Goal: Transaction & Acquisition: Download file/media

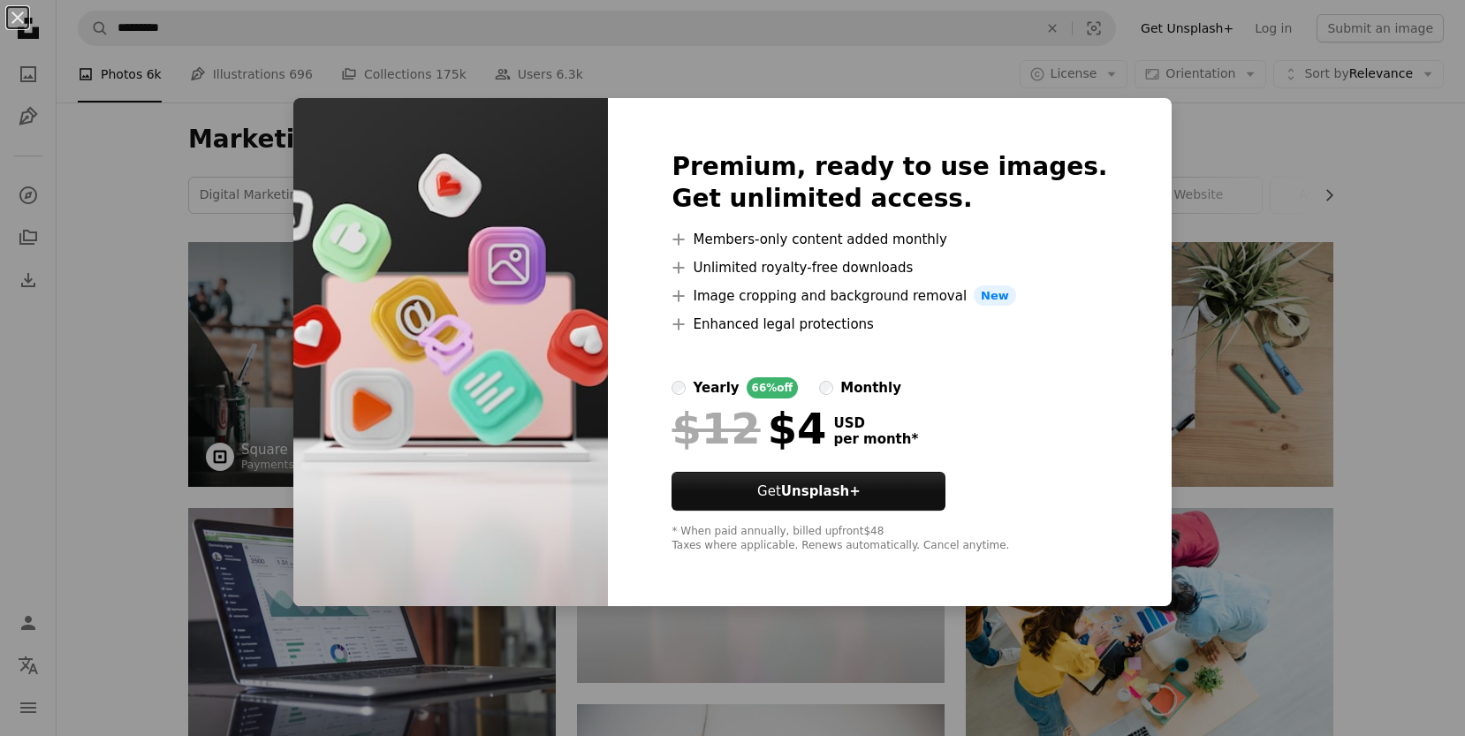
scroll to position [207, 0]
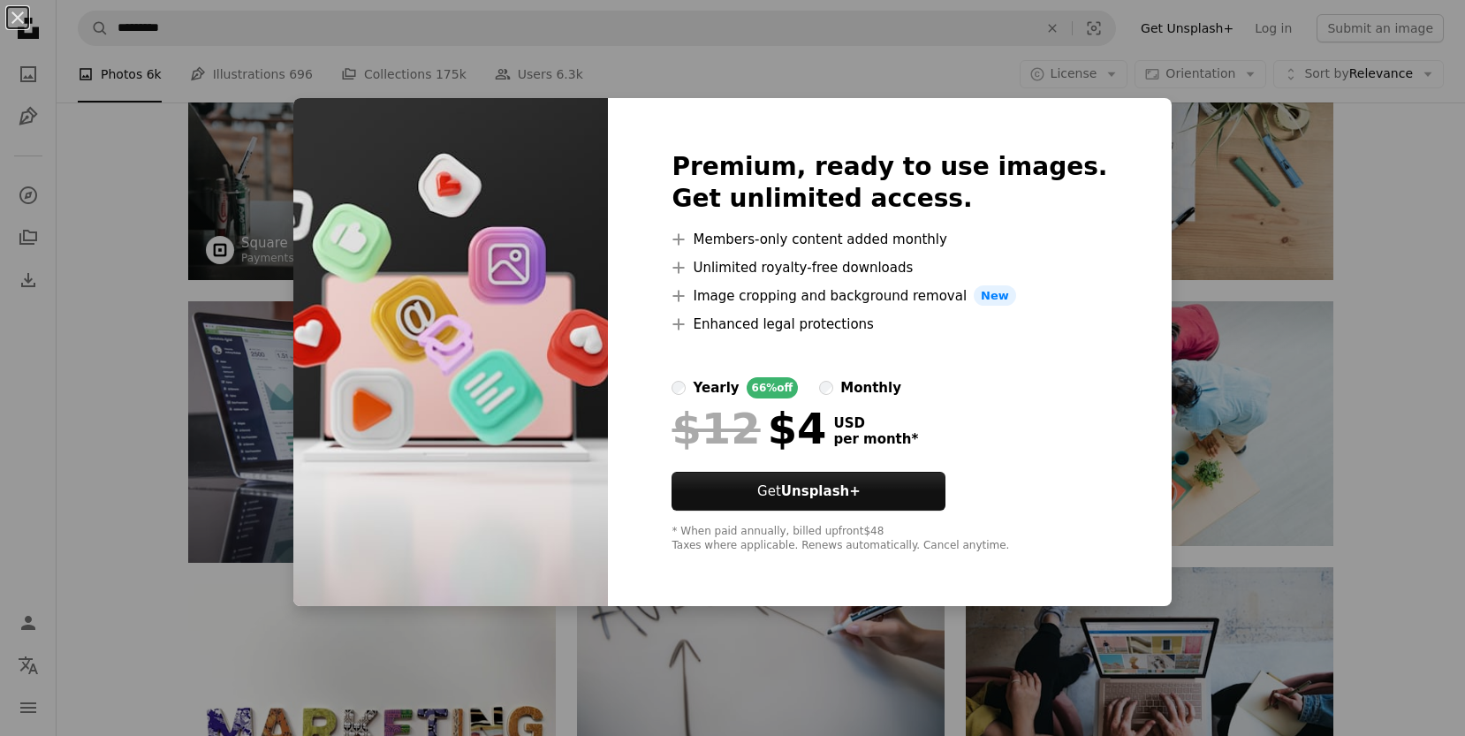
click at [1439, 242] on div "An X shape Premium, ready to use images. Get unlimited access. A plus sign Memb…" at bounding box center [732, 368] width 1465 height 736
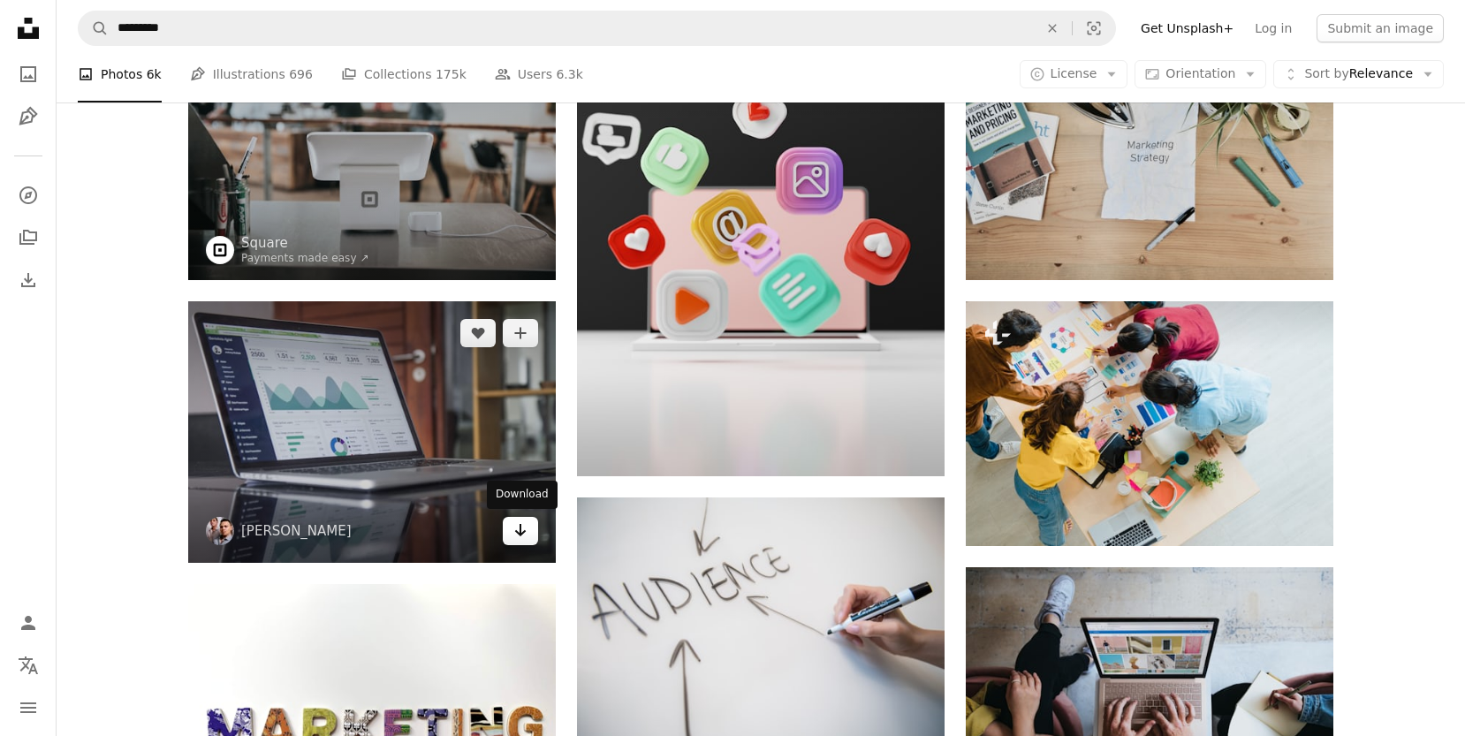
click at [519, 530] on icon "Arrow pointing down" at bounding box center [520, 530] width 14 height 21
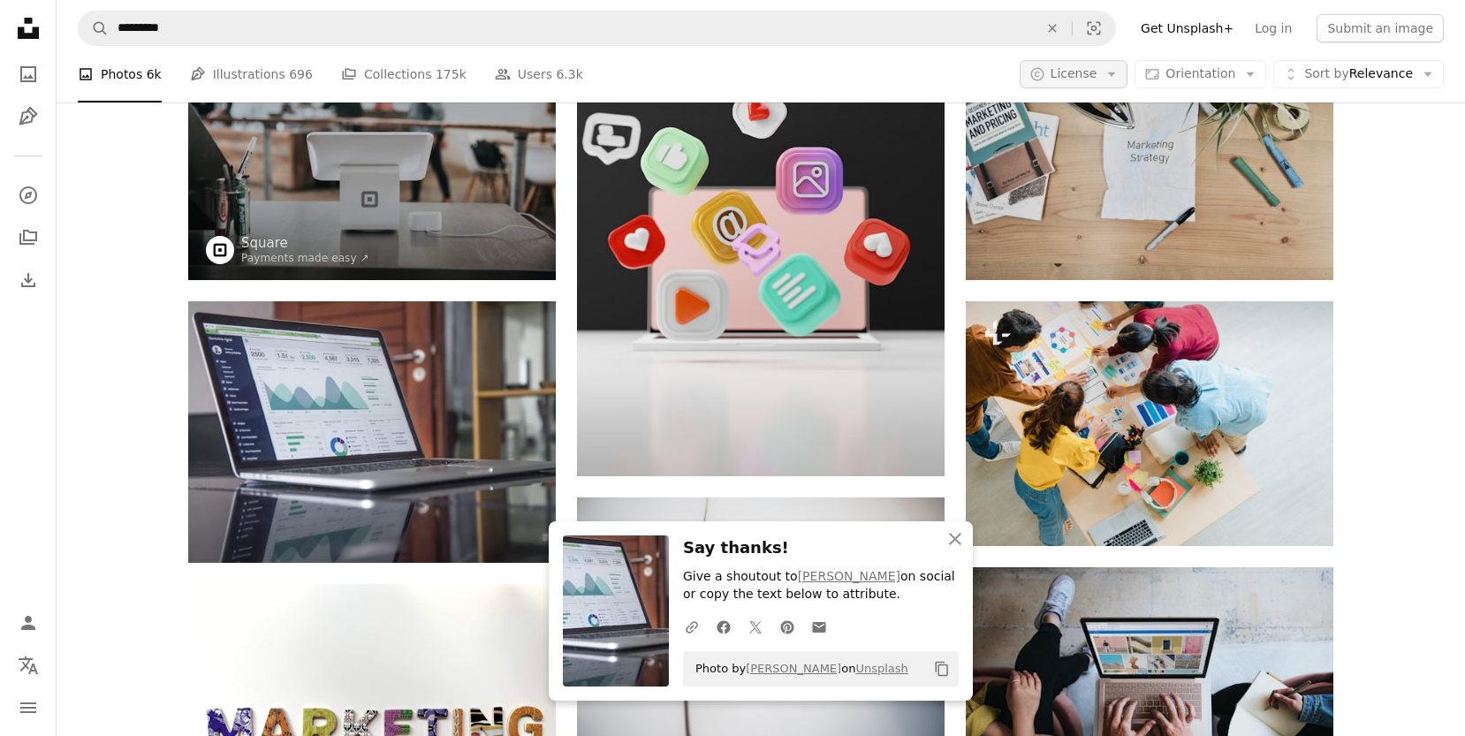
click at [1116, 75] on icon "button" at bounding box center [1112, 74] width 8 height 4
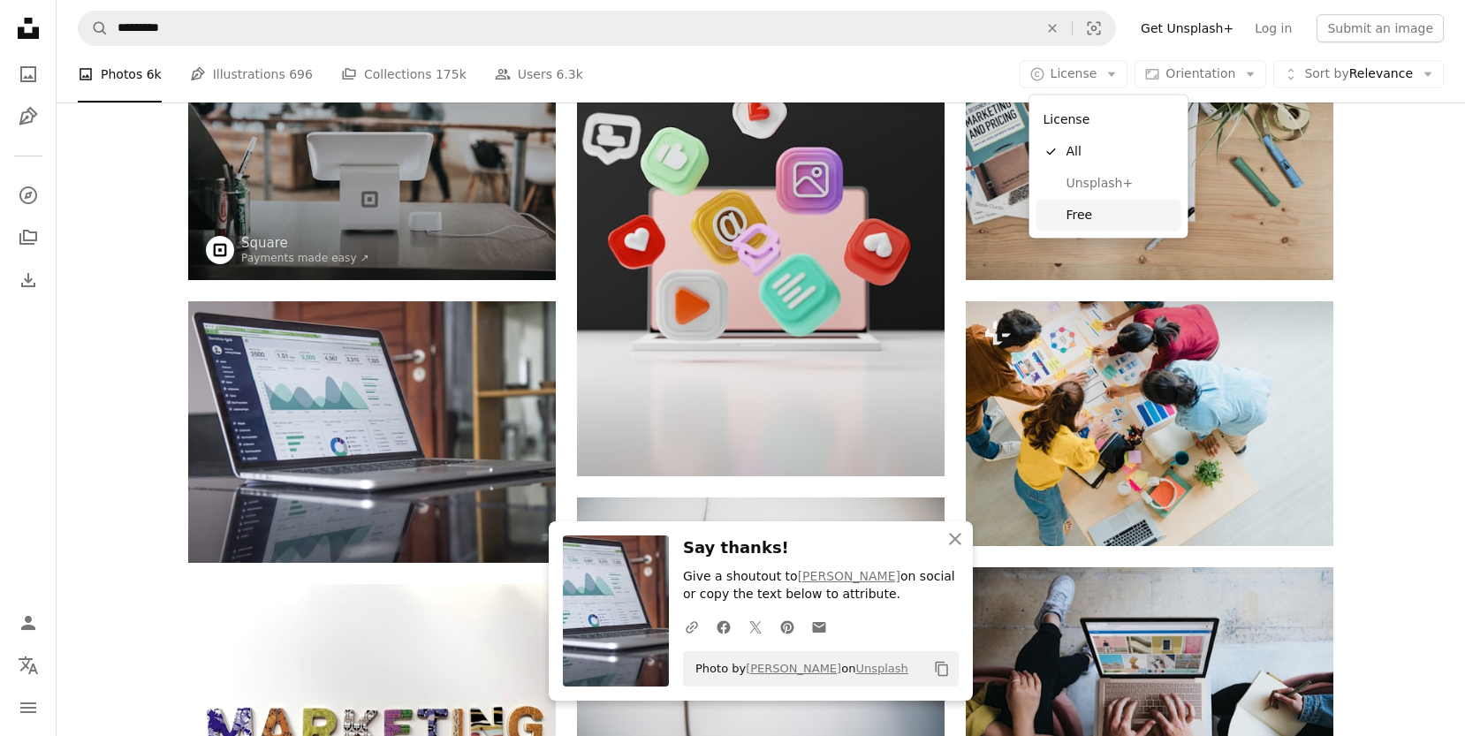
click at [1089, 209] on span "Free" at bounding box center [1120, 215] width 108 height 18
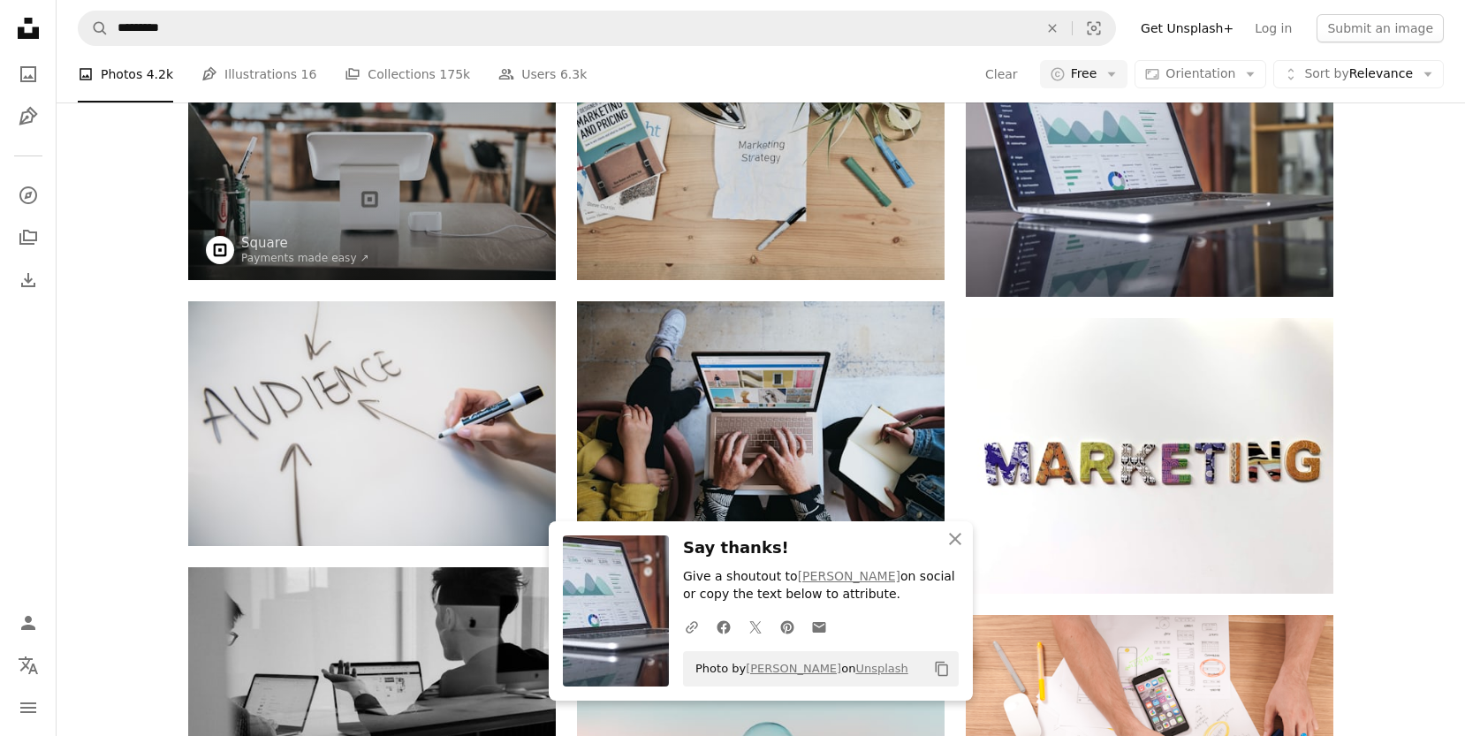
scroll to position [347, 0]
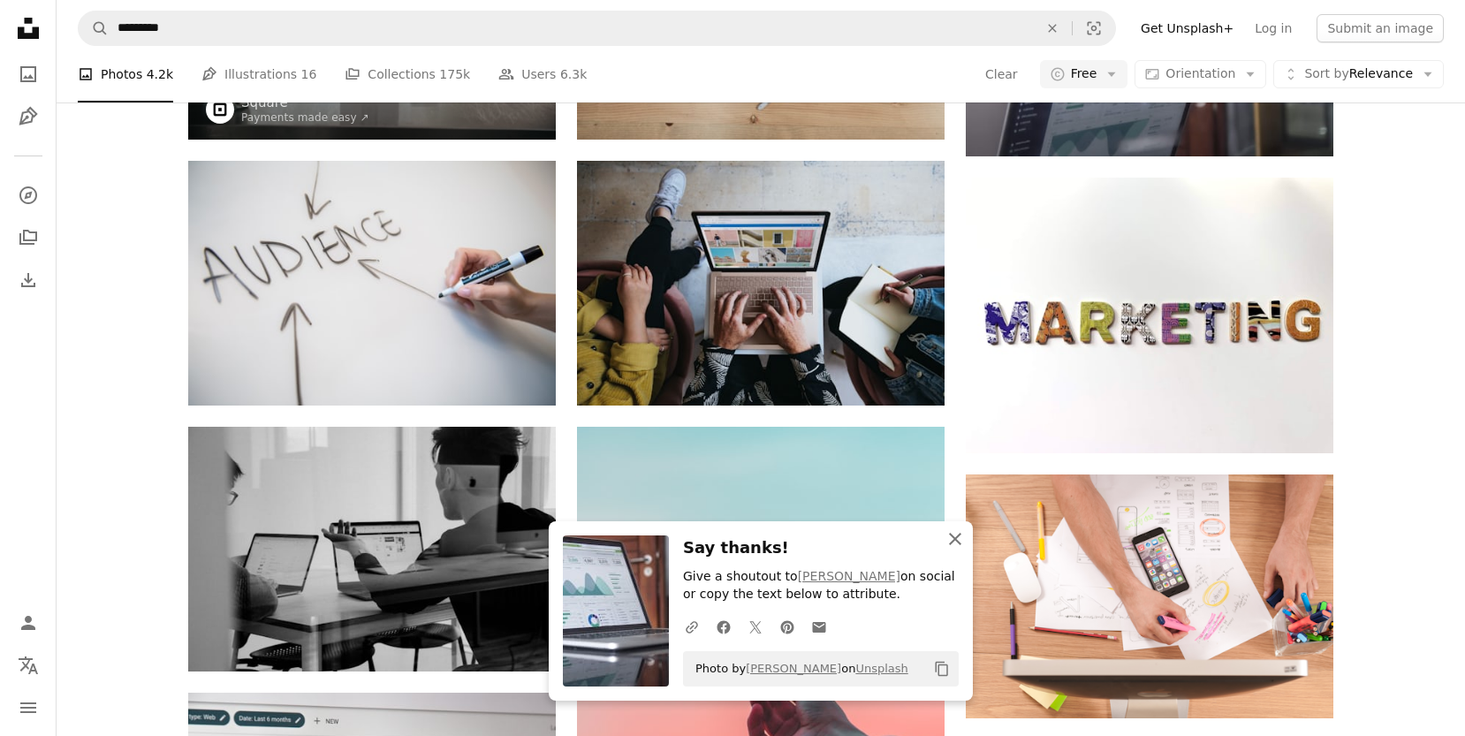
click at [959, 535] on icon "An X shape" at bounding box center [954, 538] width 21 height 21
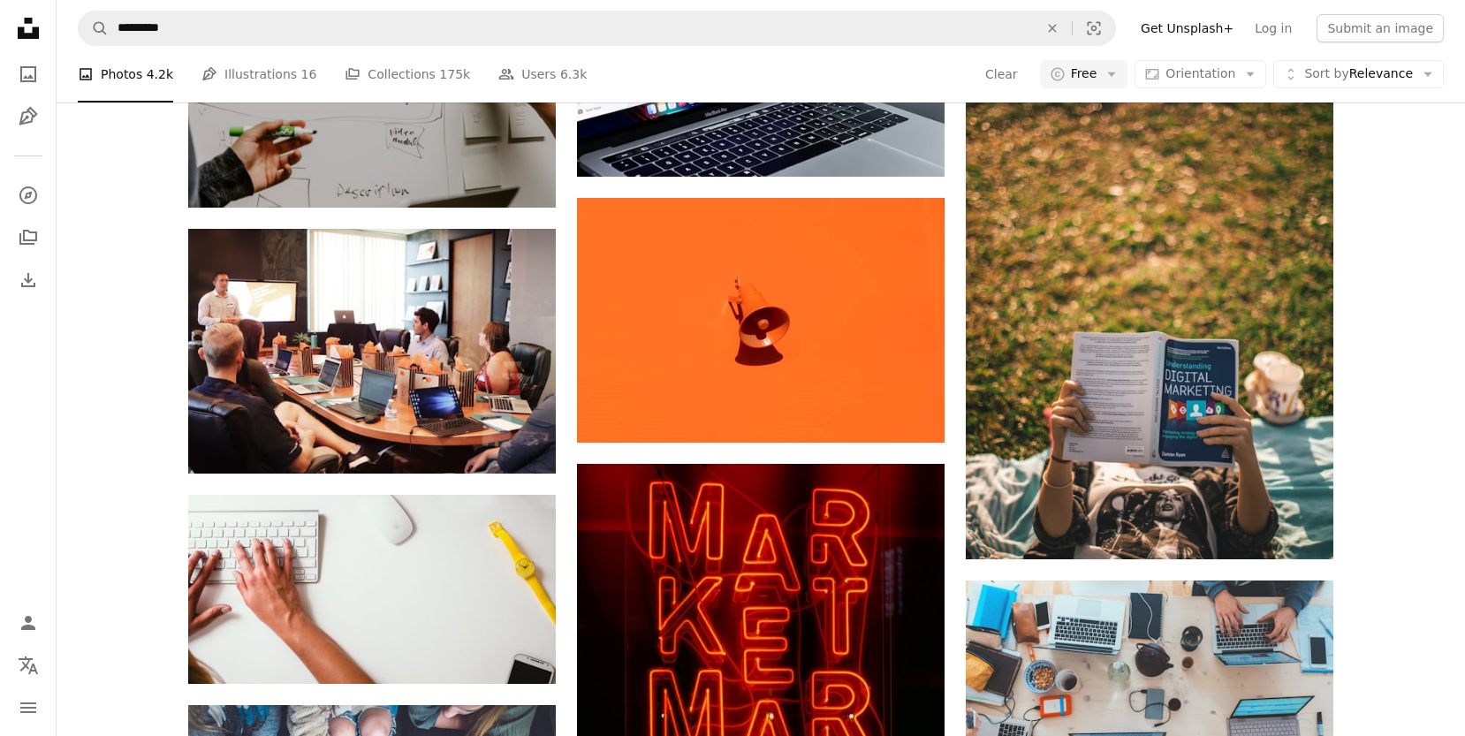
scroll to position [1931, 0]
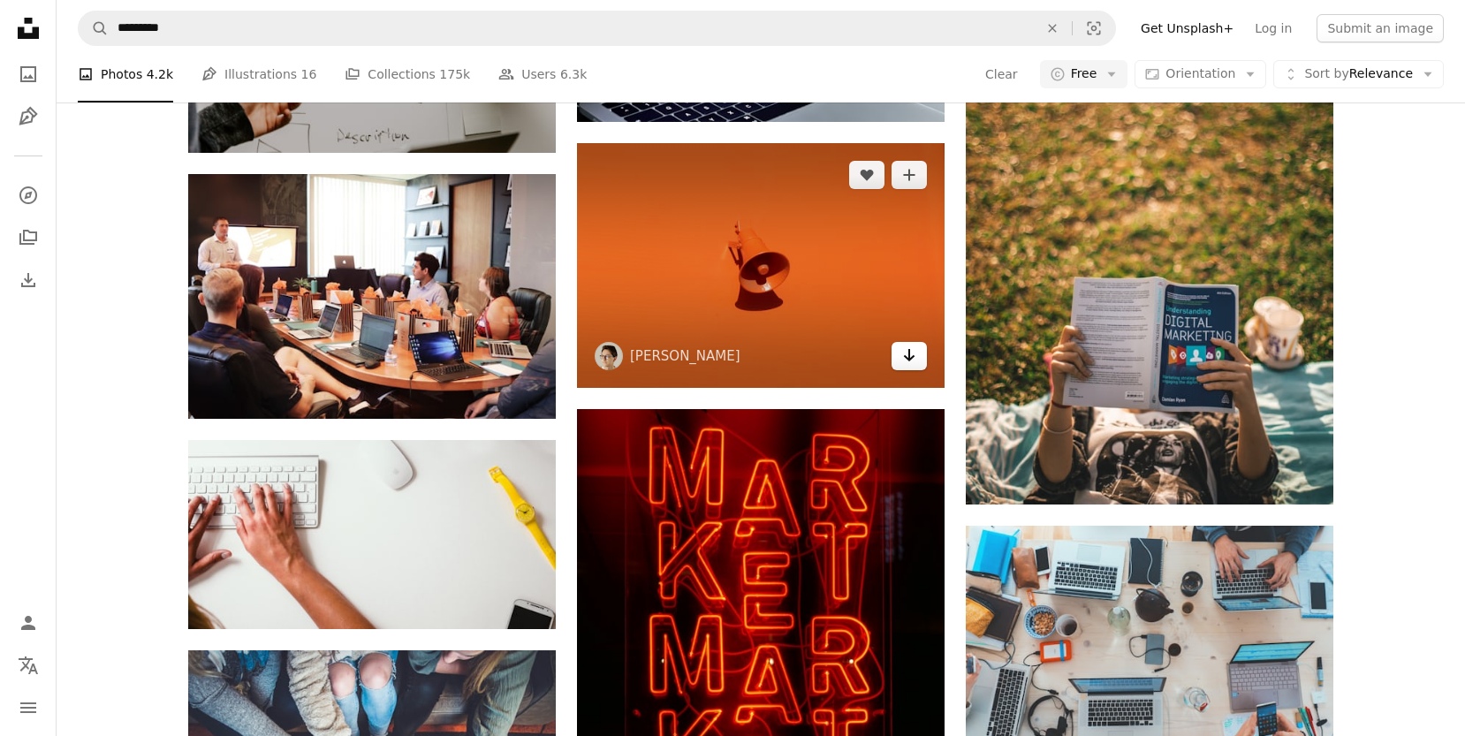
click at [908, 360] on icon "Arrow pointing down" at bounding box center [909, 355] width 14 height 21
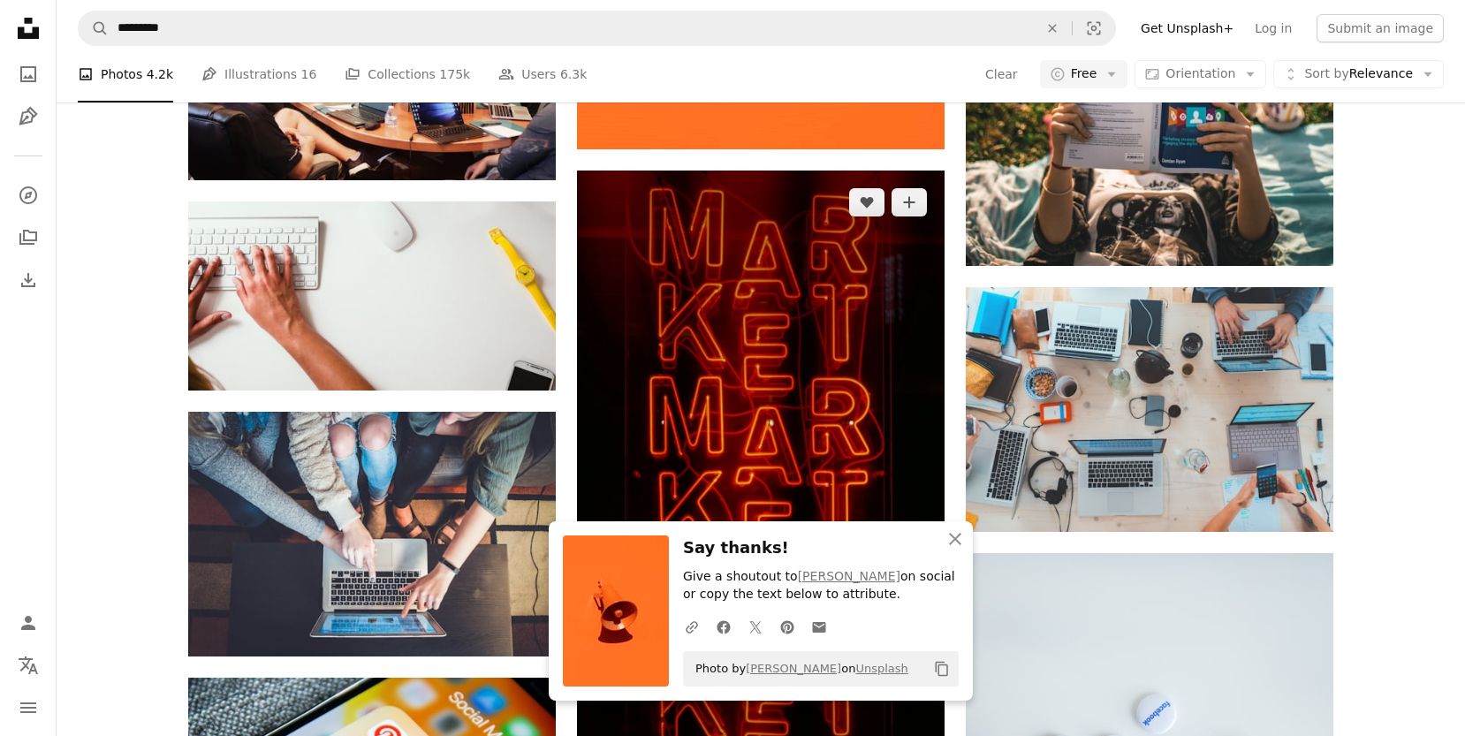
scroll to position [2403, 0]
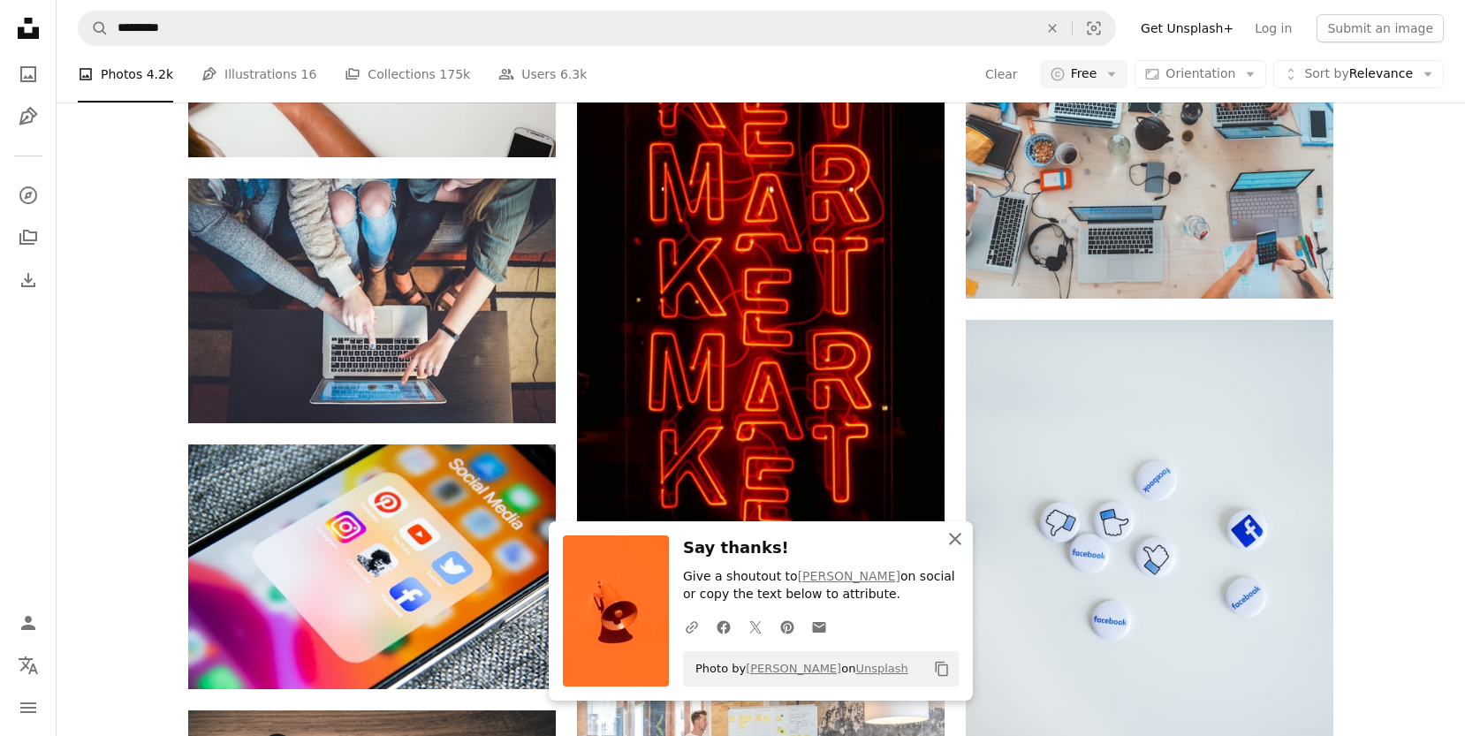
click at [944, 540] on icon "An X shape" at bounding box center [954, 538] width 21 height 21
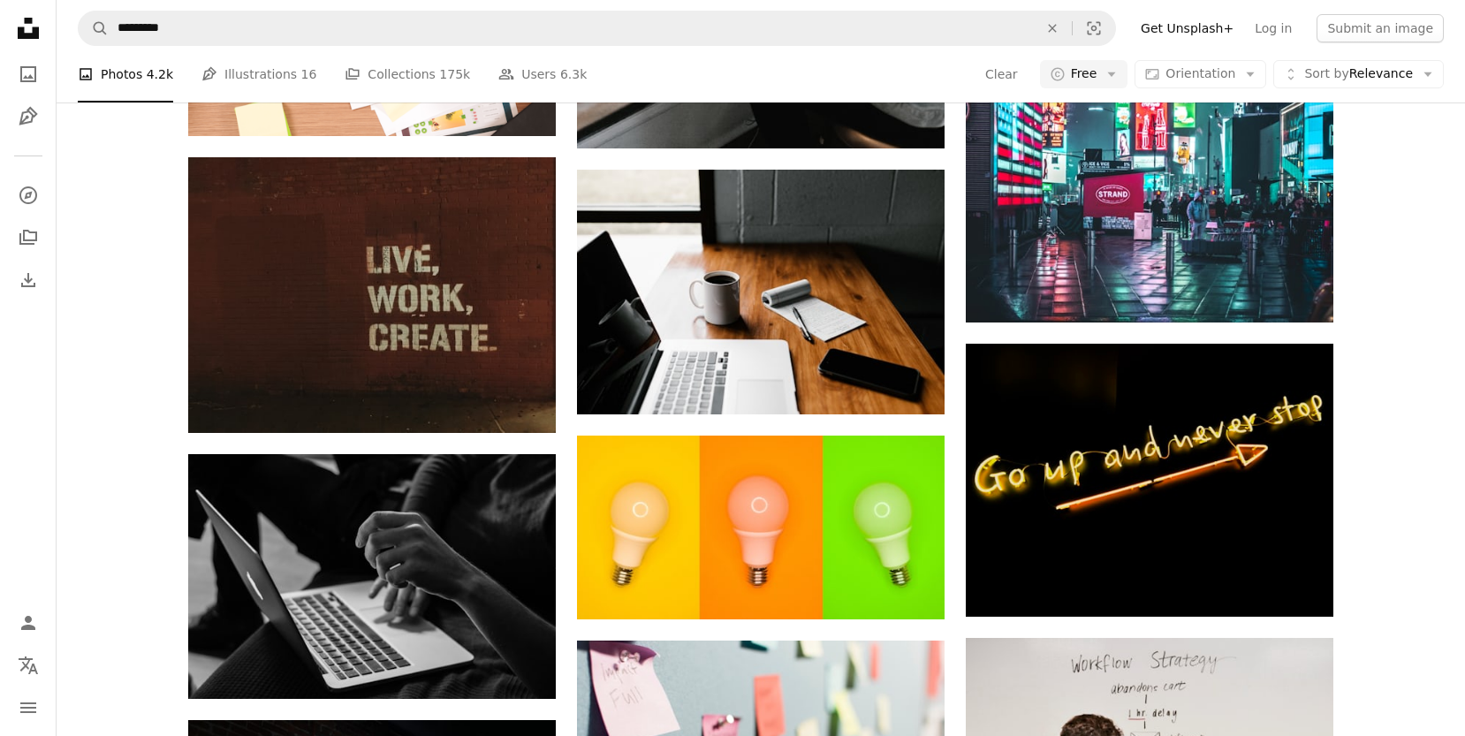
scroll to position [4485, 0]
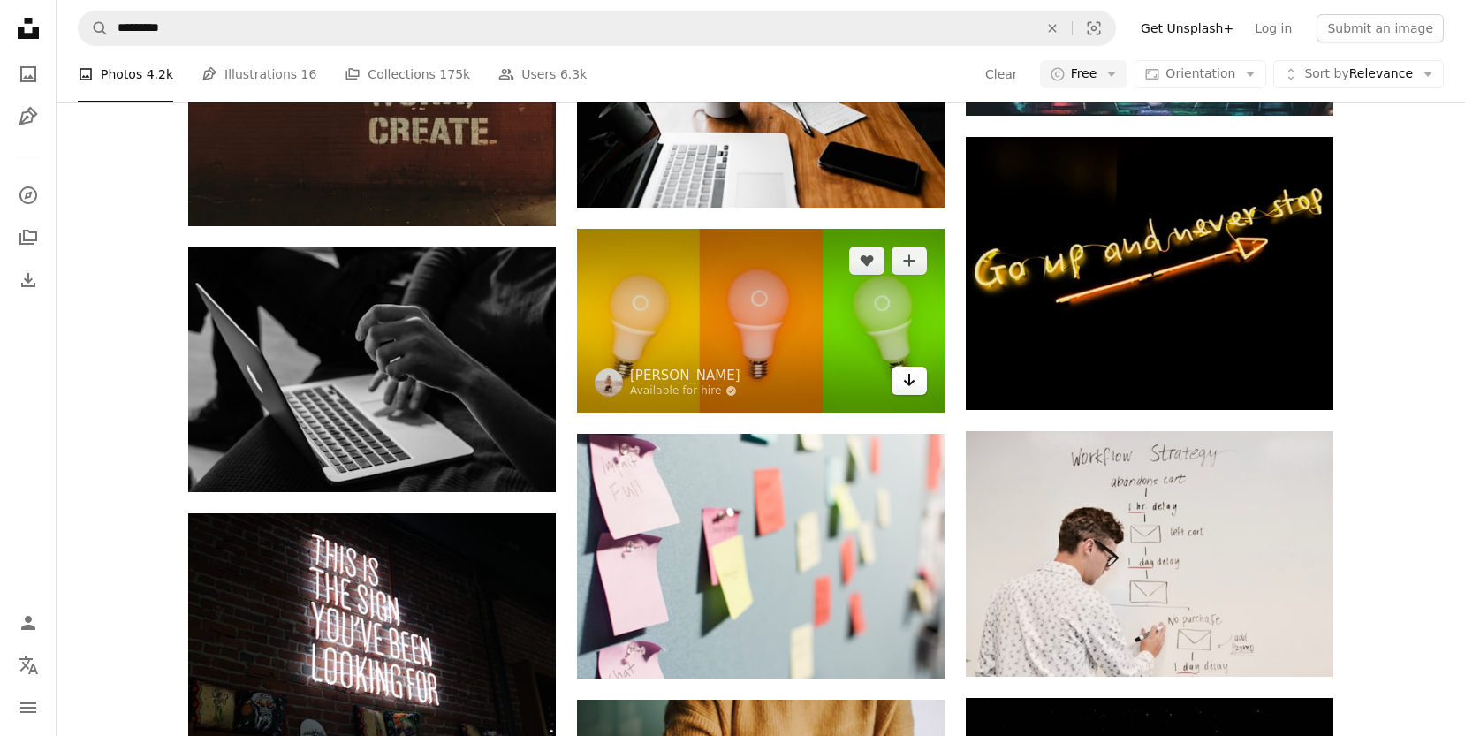
click at [920, 378] on link "Arrow pointing down" at bounding box center [908, 381] width 35 height 28
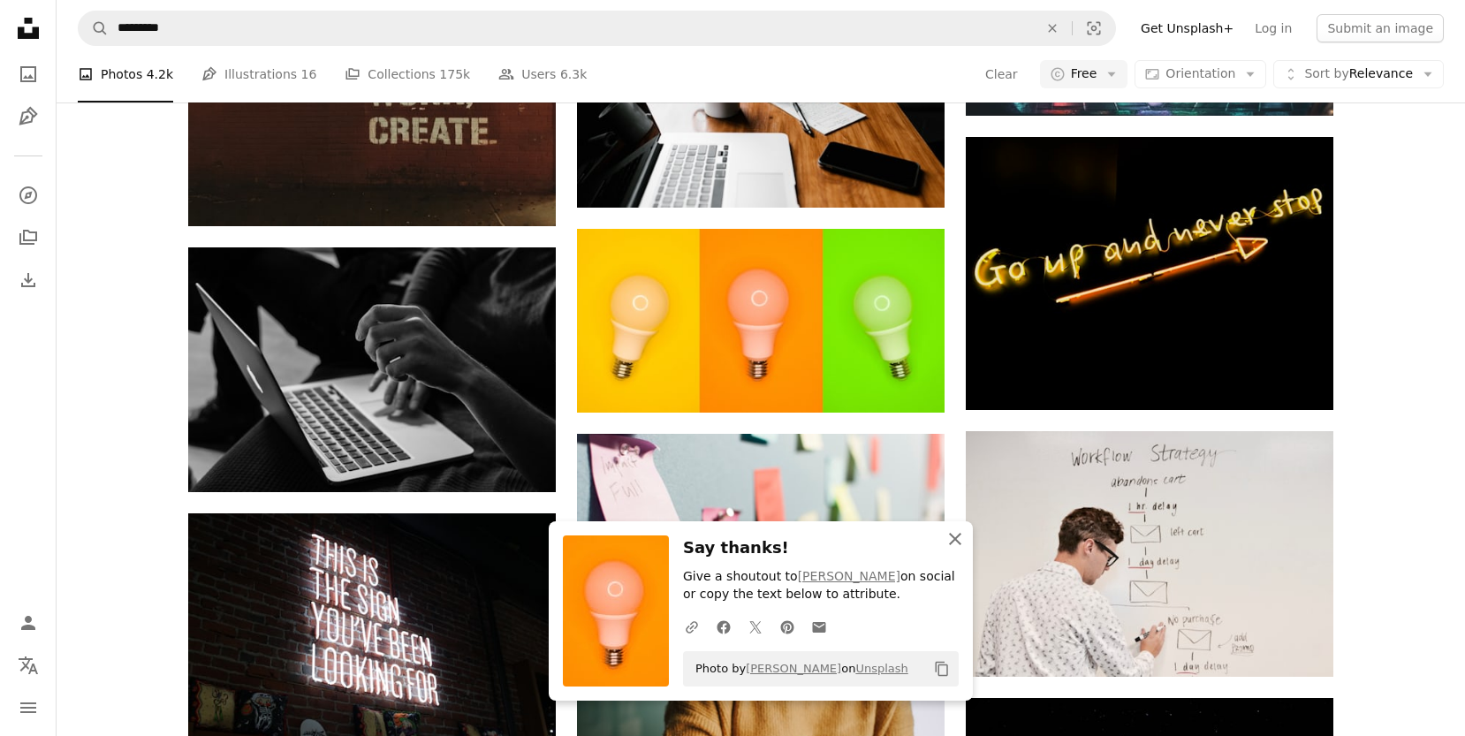
click at [954, 540] on icon "button" at bounding box center [955, 539] width 12 height 12
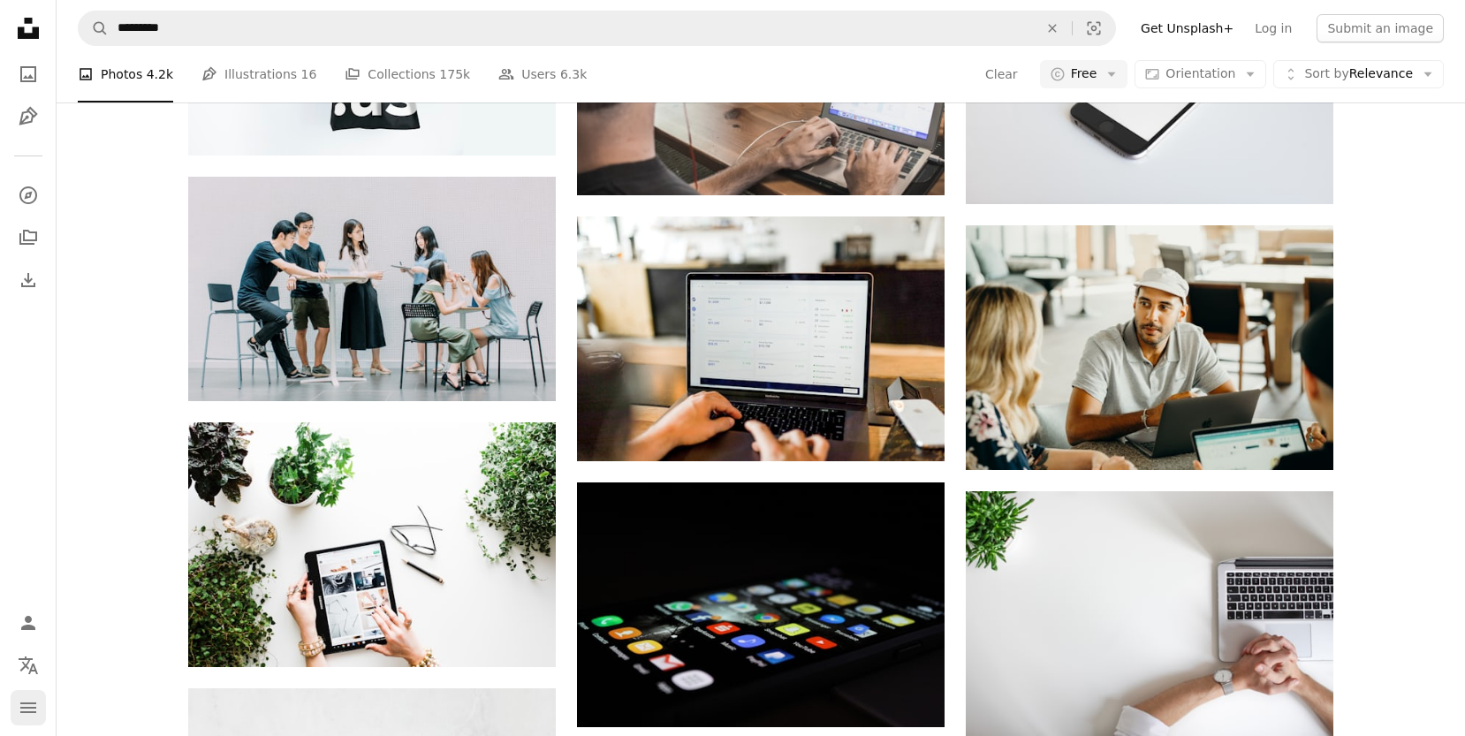
scroll to position [32998, 0]
